Goal: Learn about a topic: Understand process/instructions

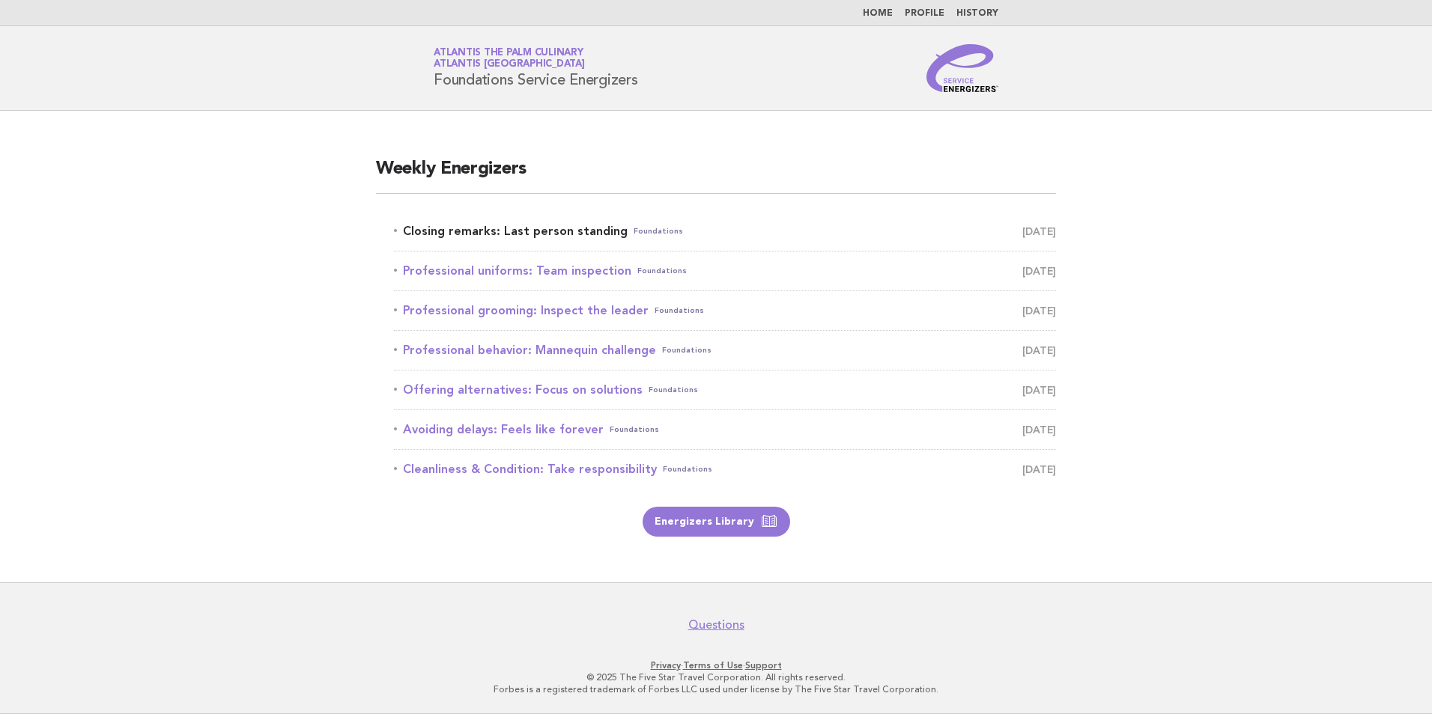
click at [572, 232] on link "Closing remarks: Last person standing Foundations September 2" at bounding box center [725, 231] width 662 height 21
click at [754, 526] on link "Energizers Library" at bounding box center [716, 522] width 148 height 30
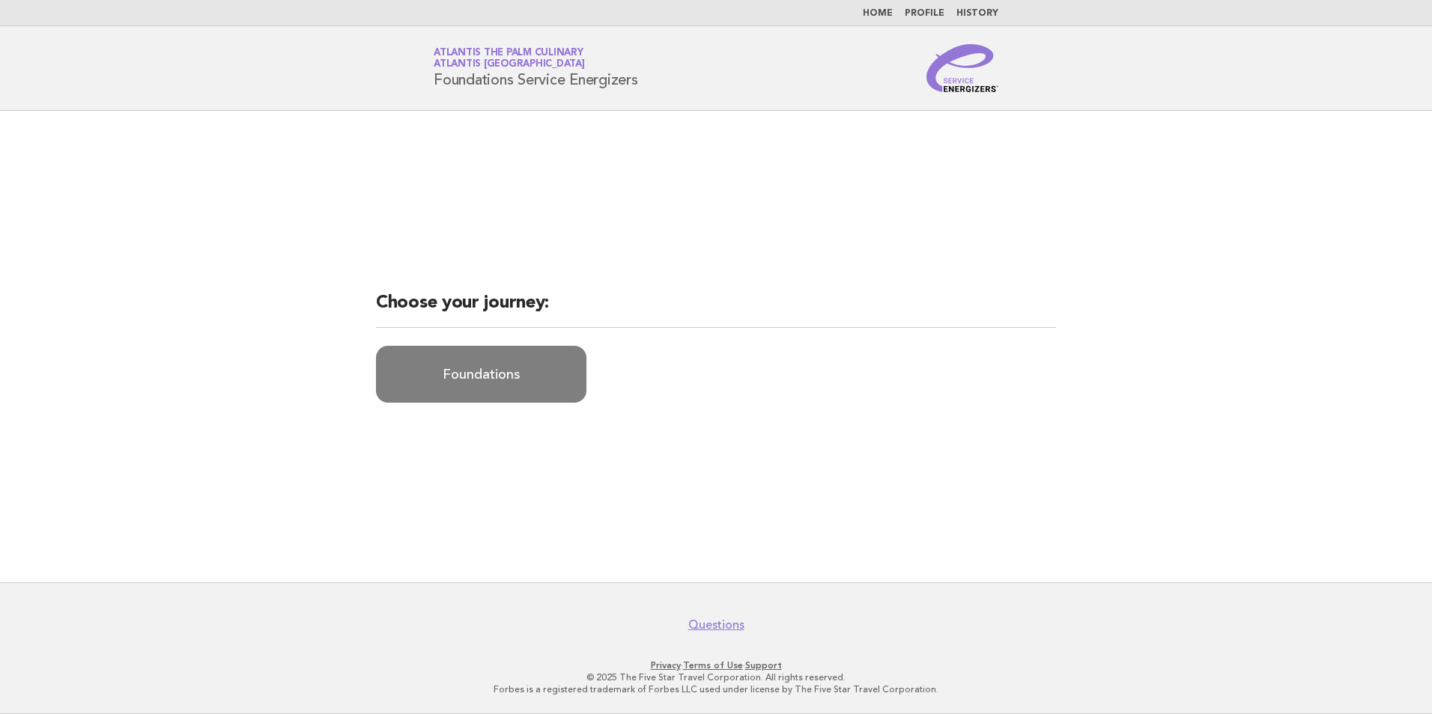
click at [454, 371] on link "Foundations" at bounding box center [481, 374] width 210 height 57
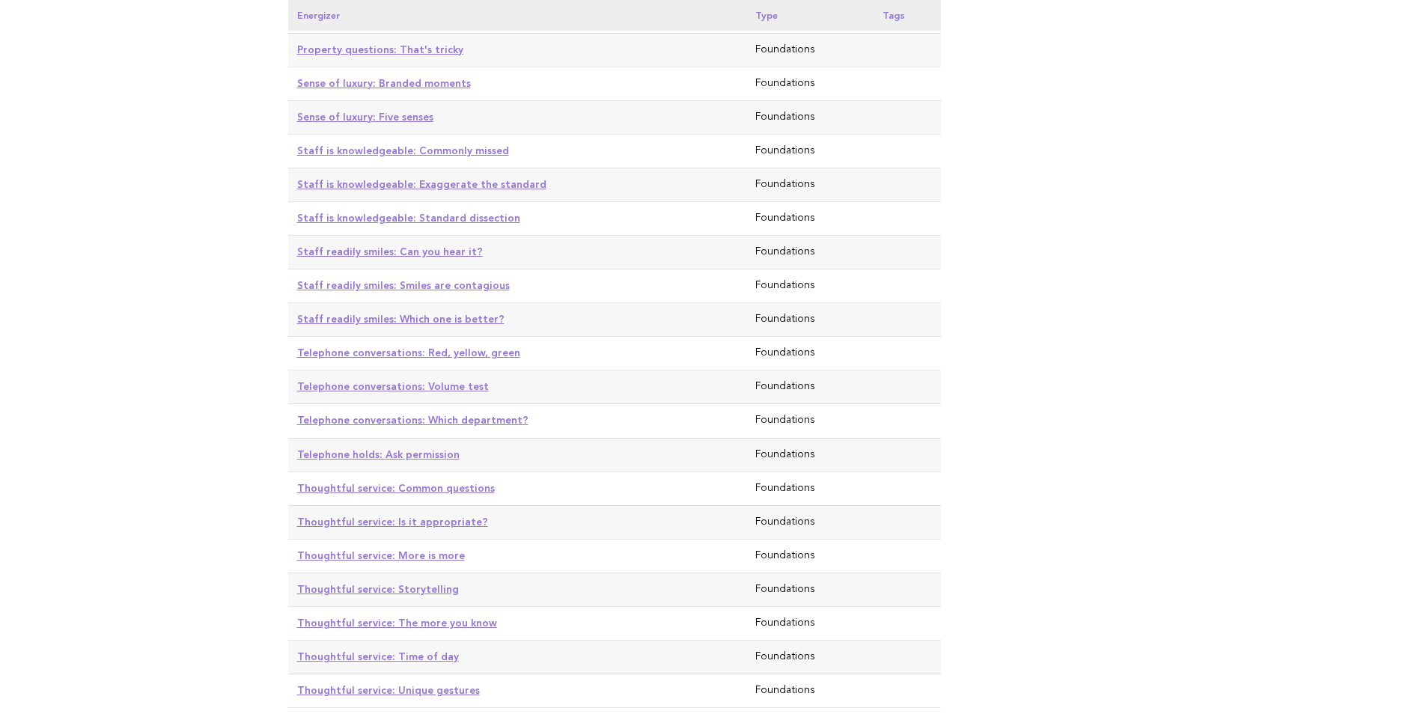
scroll to position [3569, 0]
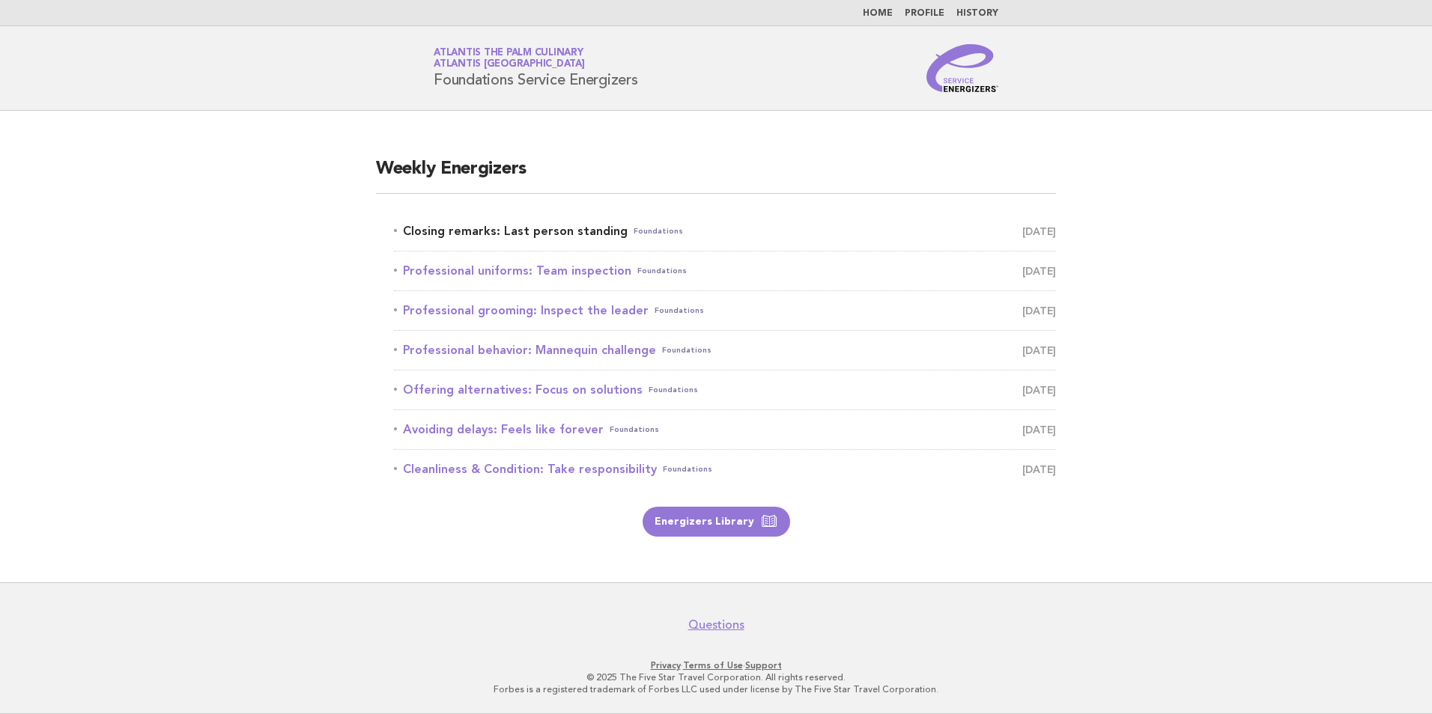
click at [527, 228] on link "Closing remarks: Last person standing Foundations September 2" at bounding box center [725, 231] width 662 height 21
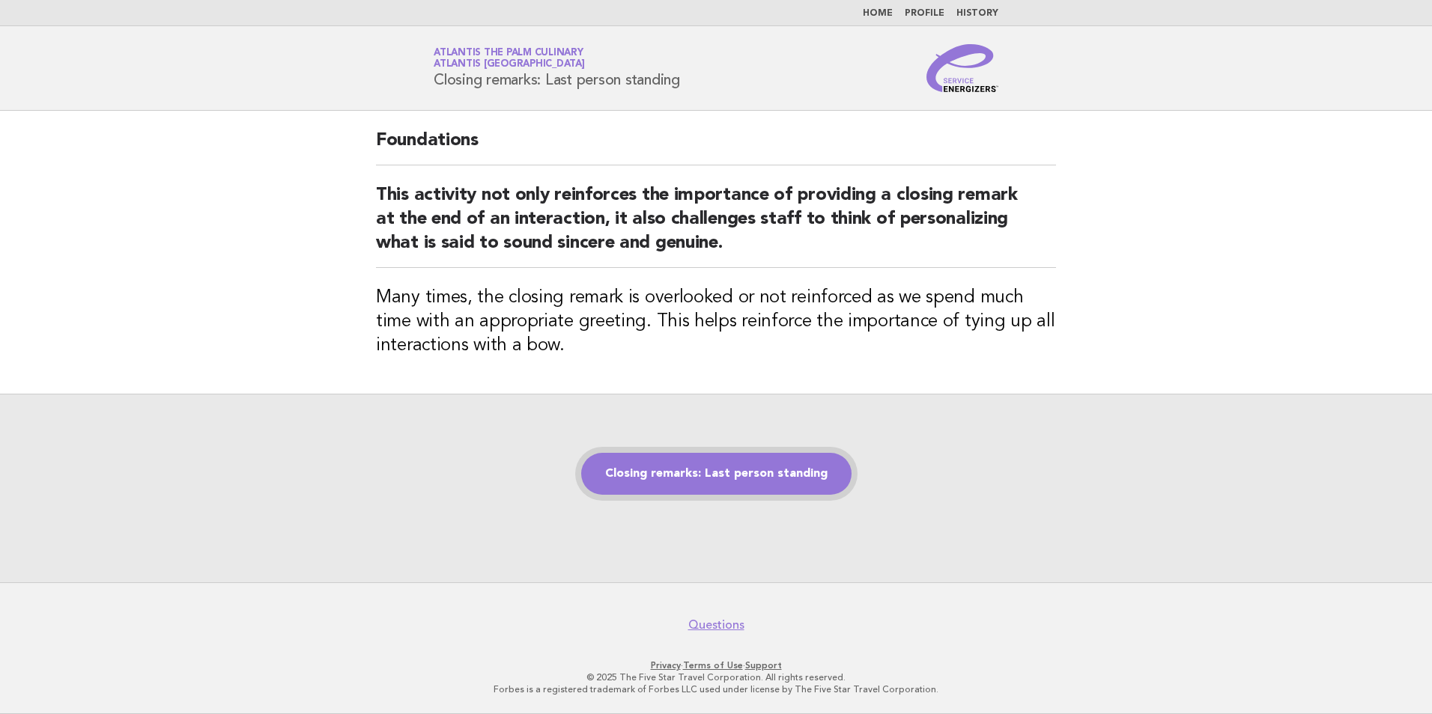
click at [744, 474] on link "Closing remarks: Last person standing" at bounding box center [716, 474] width 270 height 42
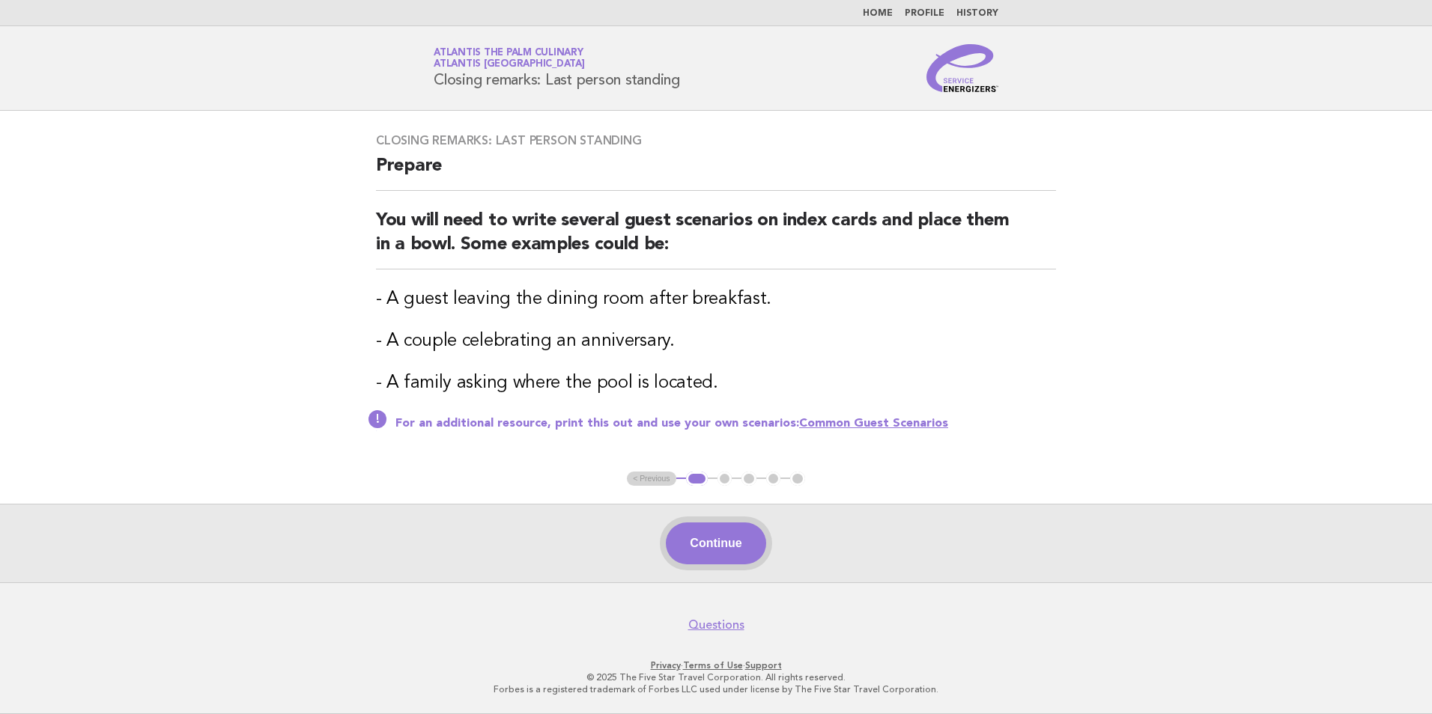
click at [691, 543] on button "Continue" at bounding box center [716, 544] width 100 height 42
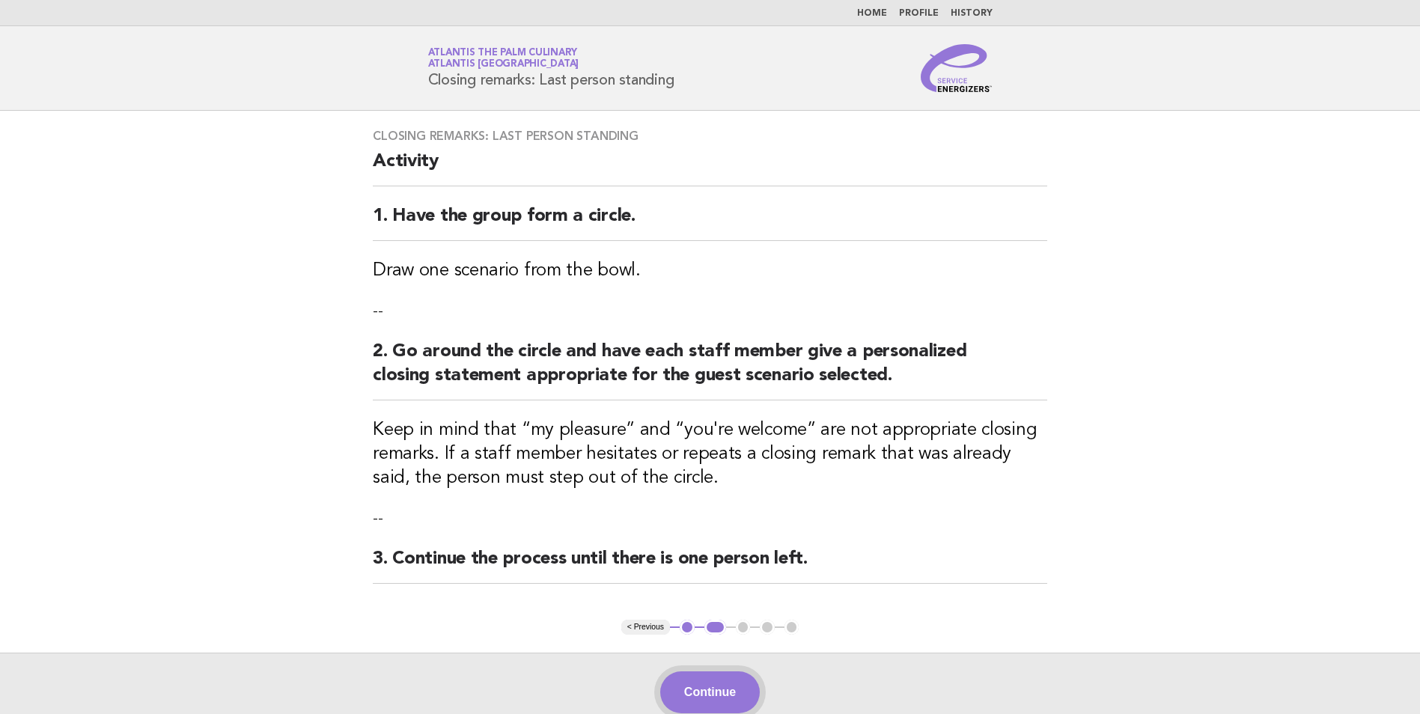
click at [682, 692] on button "Continue" at bounding box center [710, 693] width 100 height 42
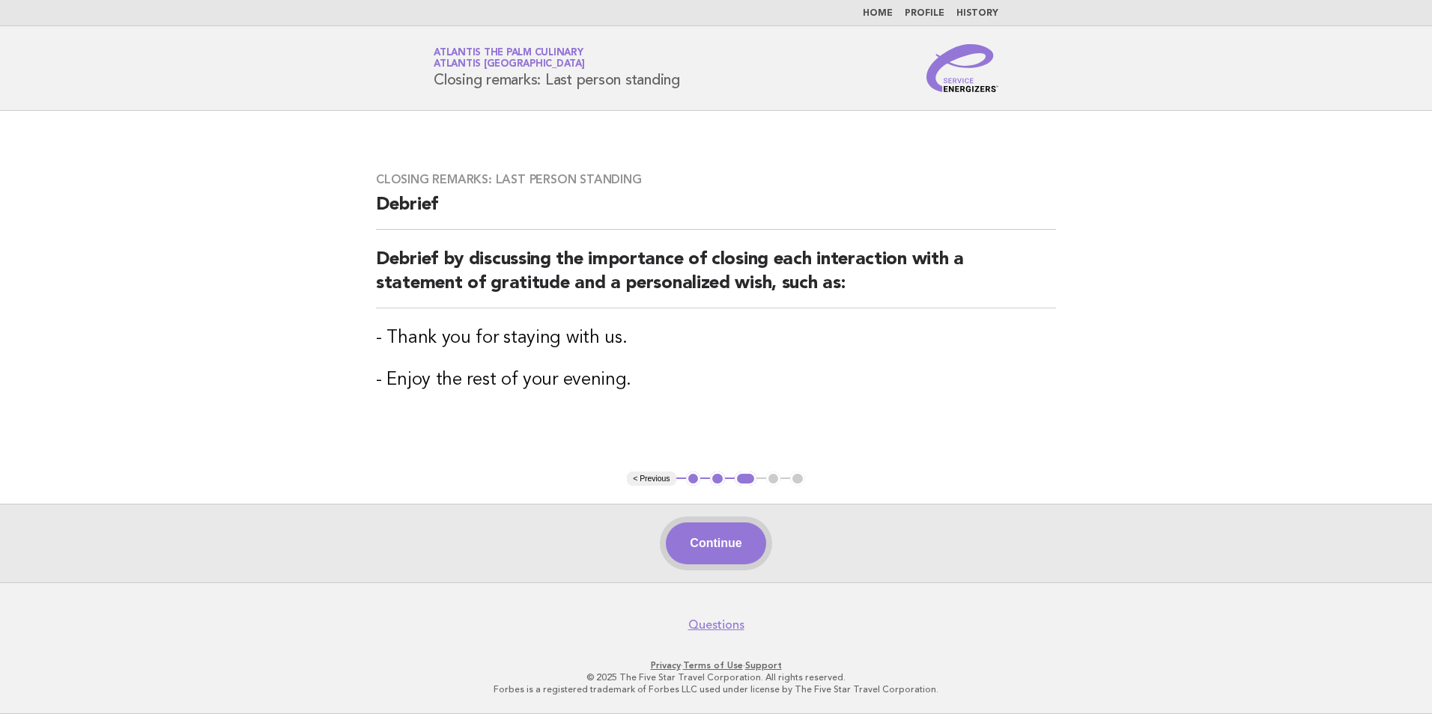
click at [732, 540] on button "Continue" at bounding box center [716, 544] width 100 height 42
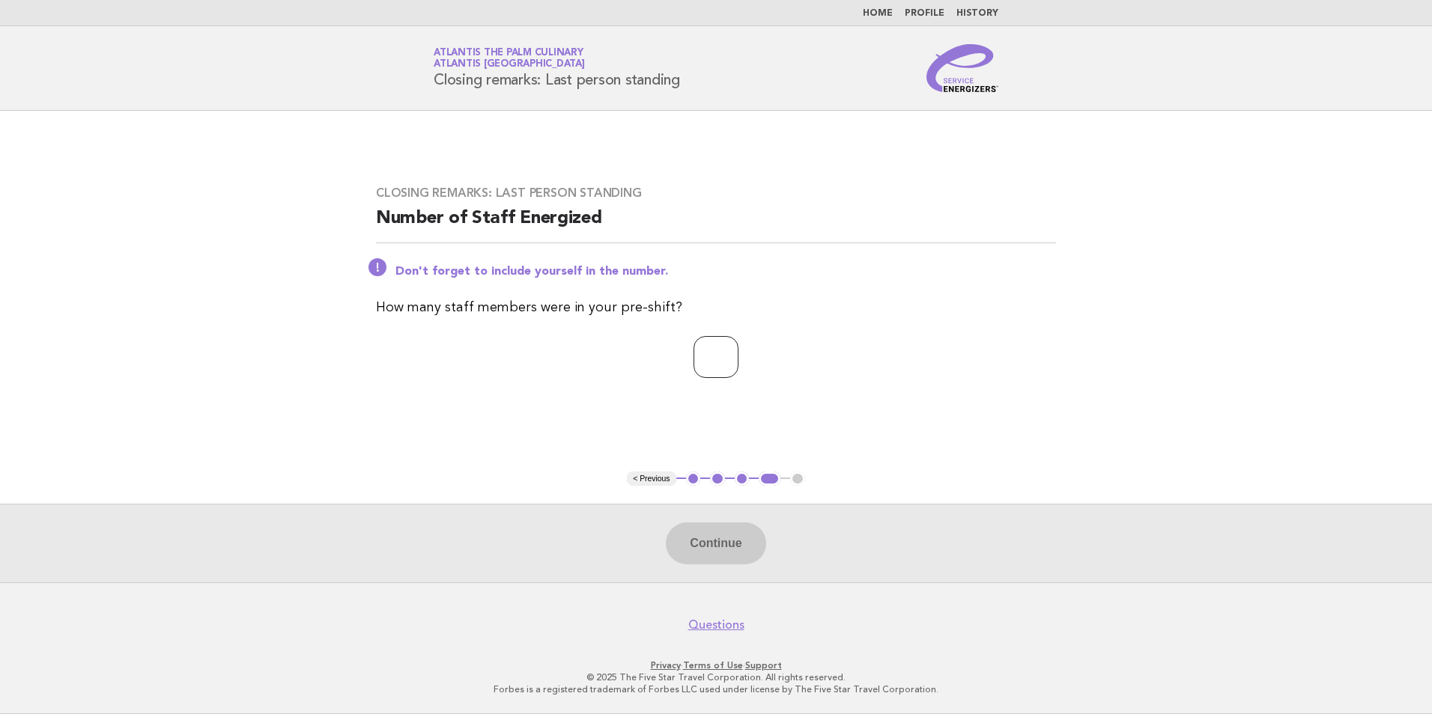
click at [738, 350] on input "*" at bounding box center [715, 357] width 45 height 42
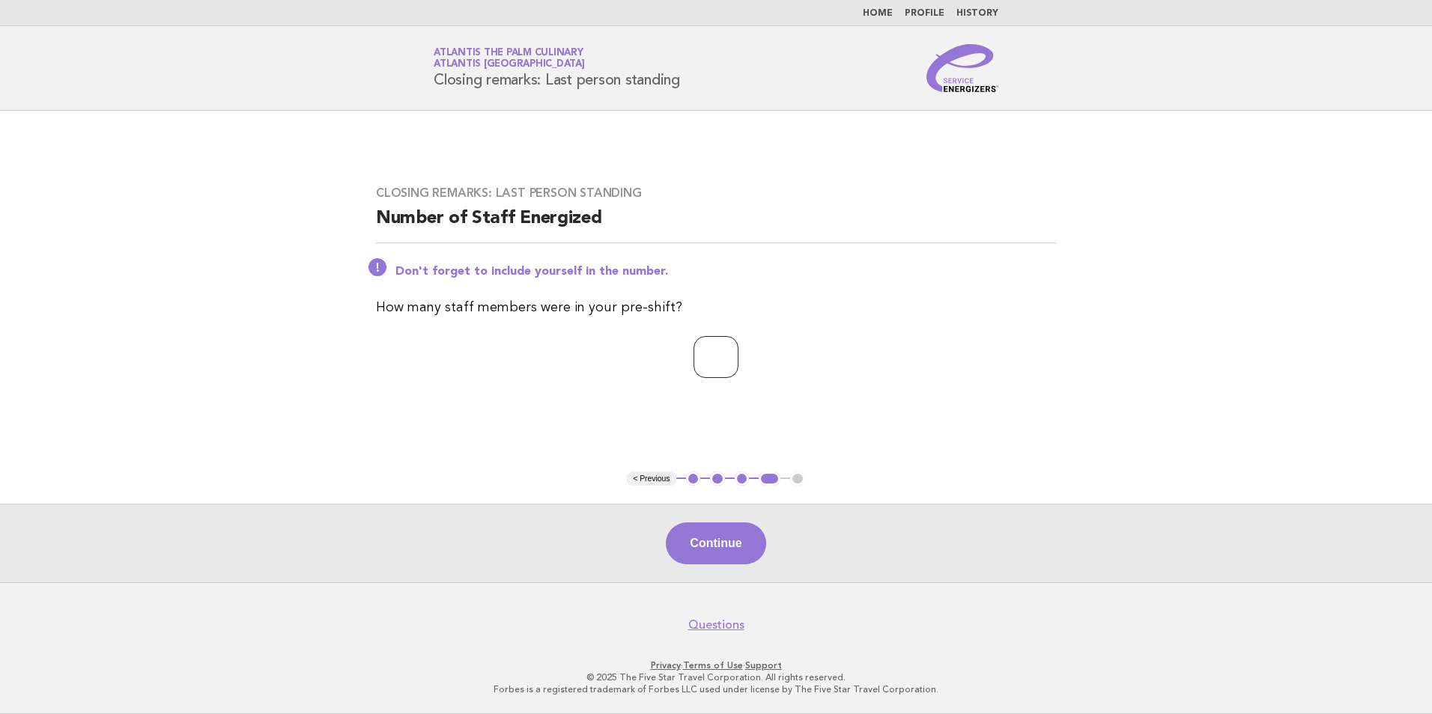
click at [738, 350] on input "*" at bounding box center [715, 357] width 45 height 42
click at [738, 365] on input "*" at bounding box center [715, 357] width 45 height 42
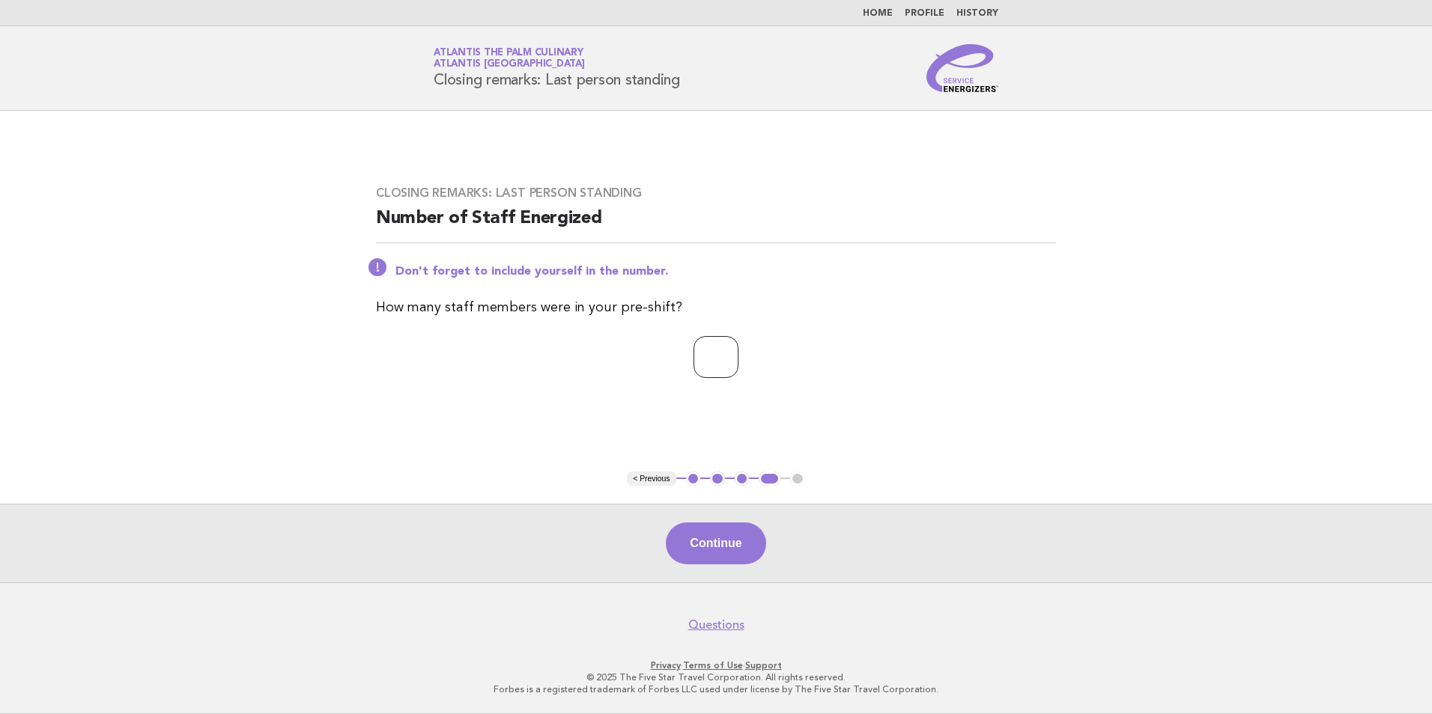
type input "*"
click at [738, 365] on input "*" at bounding box center [715, 357] width 45 height 42
click at [731, 535] on button "Continue" at bounding box center [716, 544] width 100 height 42
